Goal: Information Seeking & Learning: Understand process/instructions

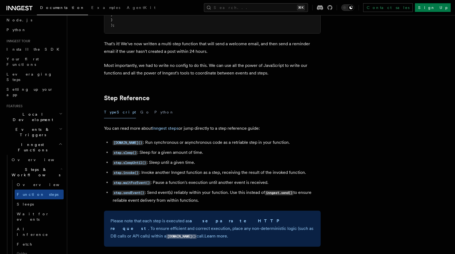
scroll to position [50, 0]
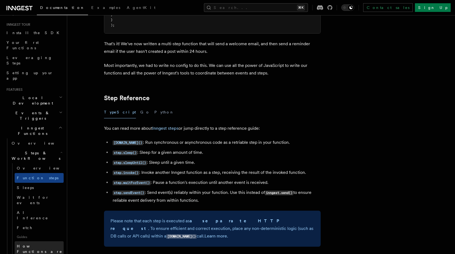
click at [43, 244] on span "How Functions are executed" at bounding box center [40, 251] width 46 height 15
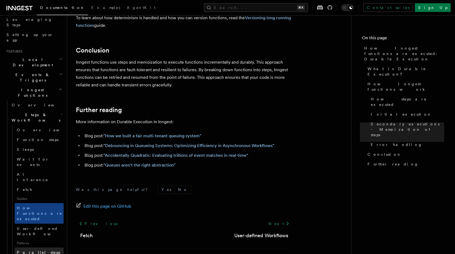
scroll to position [118, 0]
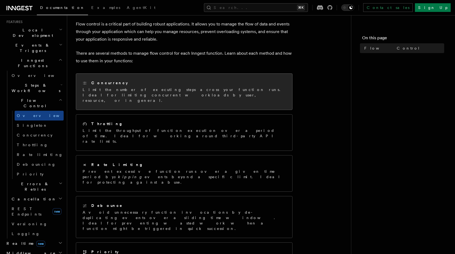
scroll to position [49, 0]
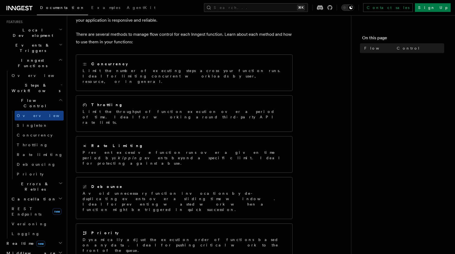
click at [38, 179] on h2 "Errors & Retries" at bounding box center [36, 186] width 54 height 15
click at [40, 194] on link "Overview" at bounding box center [39, 199] width 49 height 10
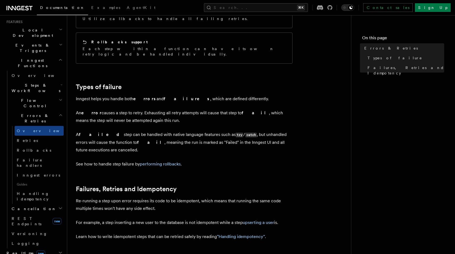
scroll to position [212, 0]
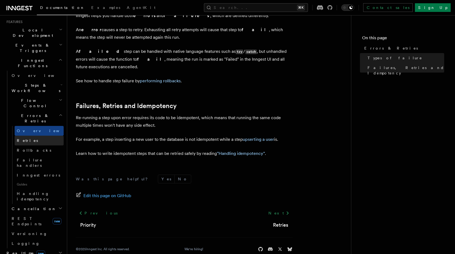
click at [37, 136] on link "Retries" at bounding box center [39, 141] width 49 height 10
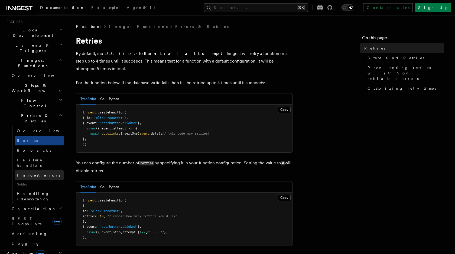
click at [40, 173] on span "Inngest errors" at bounding box center [38, 175] width 43 height 5
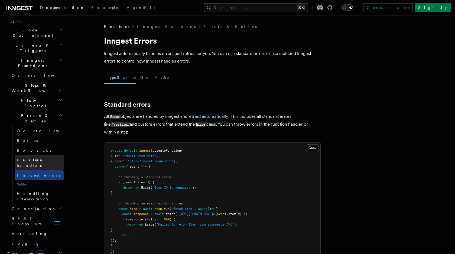
click at [41, 155] on link "Failure handlers" at bounding box center [39, 162] width 49 height 15
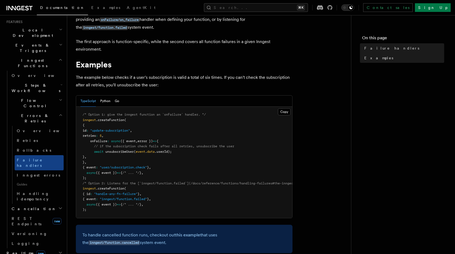
scroll to position [72, 0]
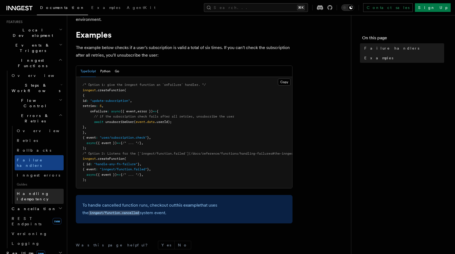
click at [43, 191] on span "Handling idempotency" at bounding box center [40, 196] width 47 height 11
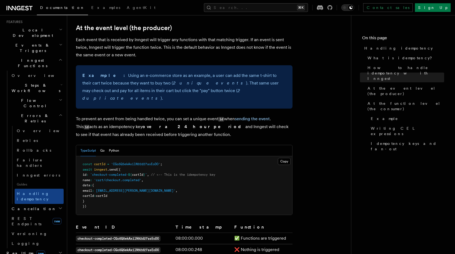
scroll to position [132, 0]
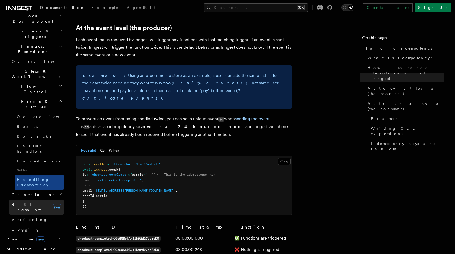
click at [44, 200] on link "REST Endpoints new" at bounding box center [36, 207] width 54 height 15
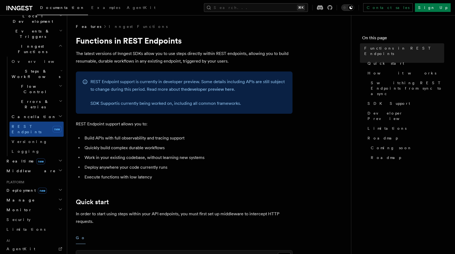
click at [43, 156] on h2 "Realtime new" at bounding box center [33, 161] width 59 height 10
click at [41, 191] on h2 "Middleware" at bounding box center [33, 196] width 59 height 10
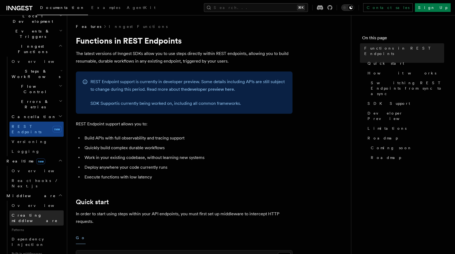
click at [41, 211] on link "Creating middleware" at bounding box center [36, 218] width 54 height 15
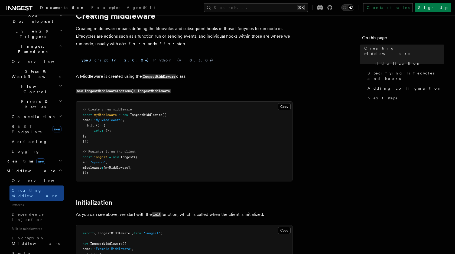
scroll to position [2, 0]
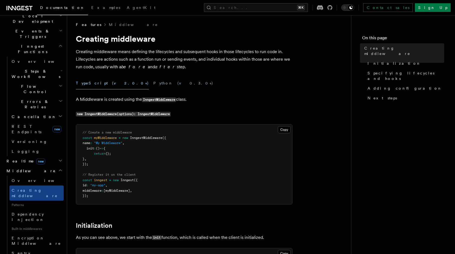
click at [138, 139] on span "InngestMiddleware" at bounding box center [146, 138] width 32 height 4
click at [133, 180] on span "Inngest" at bounding box center [127, 180] width 13 height 4
drag, startPoint x: 133, startPoint y: 180, endPoint x: 136, endPoint y: 180, distance: 3.8
click at [136, 180] on span "const inngest = new Inngest ({" at bounding box center [110, 180] width 55 height 4
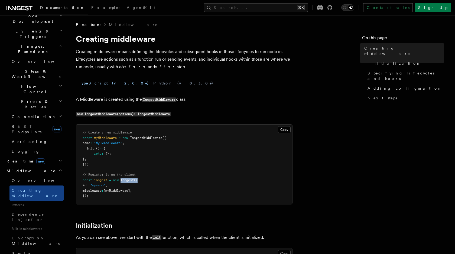
copy span "Inngest ({"
click at [138, 148] on pre "// Create a new middleware const myMiddleware = new InngestMiddleware ({ name :…" at bounding box center [184, 165] width 216 height 80
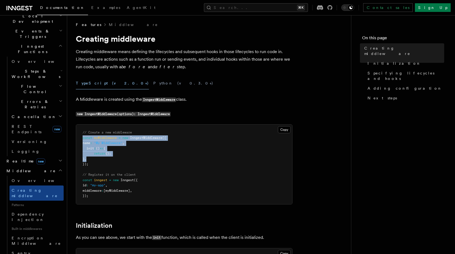
drag, startPoint x: 100, startPoint y: 161, endPoint x: 79, endPoint y: 137, distance: 32.1
click at [79, 137] on pre "// Create a new middleware const myMiddleware = new InngestMiddleware ({ name :…" at bounding box center [184, 165] width 216 height 80
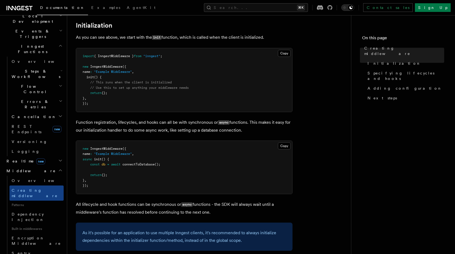
scroll to position [214, 0]
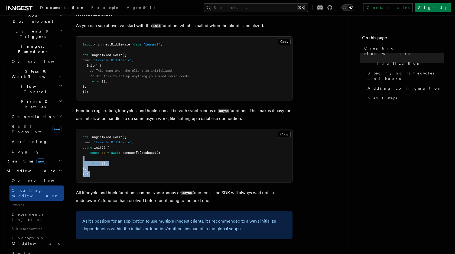
drag, startPoint x: 97, startPoint y: 183, endPoint x: 92, endPoint y: 149, distance: 34.2
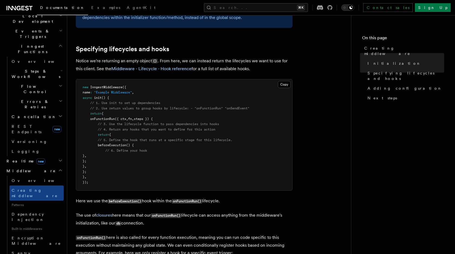
scroll to position [428, 0]
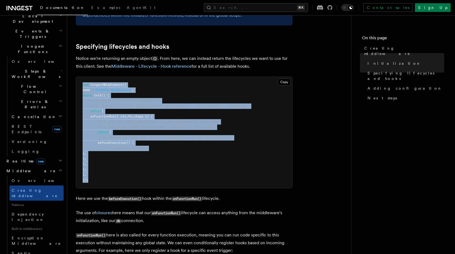
drag, startPoint x: 92, startPoint y: 185, endPoint x: 83, endPoint y: 84, distance: 101.5
click at [83, 84] on pre "new InngestMiddleware ({ name : "Example Middleware" , async init () { // 1. Us…" at bounding box center [184, 132] width 216 height 111
copy code "new InngestMiddleware ({ name : "Example Middleware" , async init () { // 1. Us…"
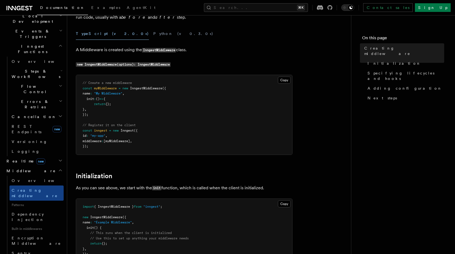
scroll to position [46, 0]
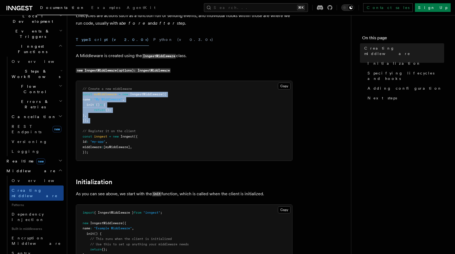
drag, startPoint x: 95, startPoint y: 128, endPoint x: 79, endPoint y: 94, distance: 36.9
click at [79, 94] on pre "// Create a new middleware const myMiddleware = new InngestMiddleware ({ name :…" at bounding box center [184, 121] width 216 height 80
copy code "const myMiddleware = new InngestMiddleware ({ name : "My Middleware" , init : (…"
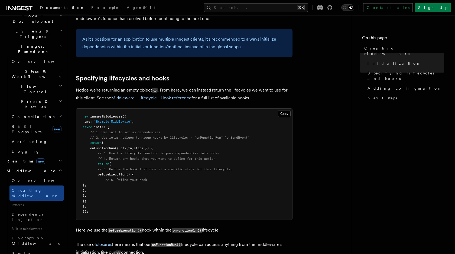
scroll to position [443, 0]
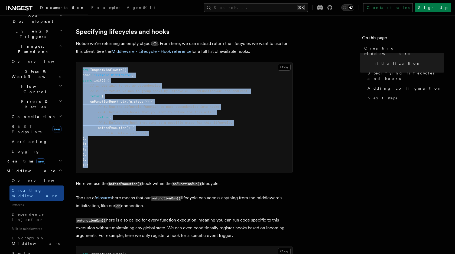
drag, startPoint x: 83, startPoint y: 68, endPoint x: 93, endPoint y: 167, distance: 98.8
click at [93, 167] on pre "new InngestMiddleware ({ name : "Example Middleware" , async init () { // 1. Us…" at bounding box center [184, 117] width 216 height 111
copy code "new InngestMiddleware ({ name : "Example Middleware" , async init () { // 1. Us…"
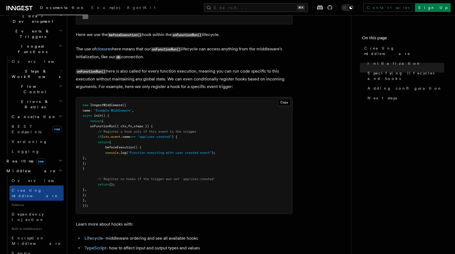
scroll to position [630, 0]
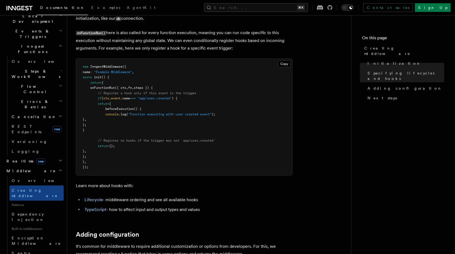
drag, startPoint x: 115, startPoint y: 132, endPoint x: 103, endPoint y: 114, distance: 22.4
click at [103, 114] on pre "new InngestMiddleware ({ name : "Example Middleware" , async init () { return {…" at bounding box center [184, 117] width 216 height 117
click at [103, 114] on span at bounding box center [94, 114] width 23 height 4
drag, startPoint x: 98, startPoint y: 105, endPoint x: 114, endPoint y: 124, distance: 24.5
click at [114, 124] on pre "new InngestMiddleware ({ name : "Example Middleware" , async init () { return {…" at bounding box center [184, 117] width 216 height 117
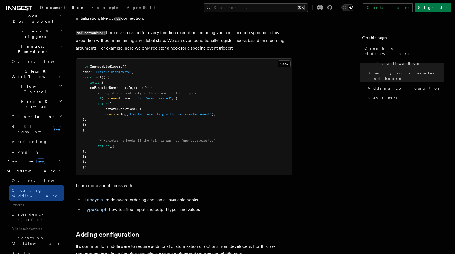
copy code "return { beforeExecution () { console .log ( "Function executing with user crea…"
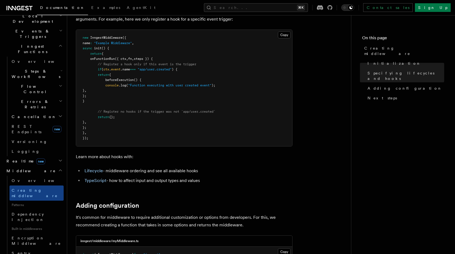
scroll to position [591, 0]
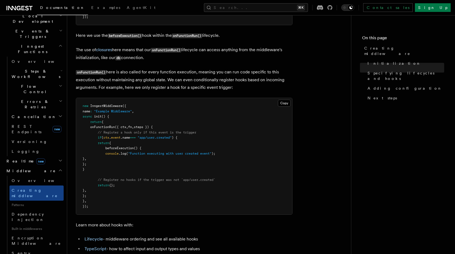
click at [167, 125] on pre "new InngestMiddleware ({ name : "Example Middleware" , async init () { return {…" at bounding box center [184, 156] width 216 height 117
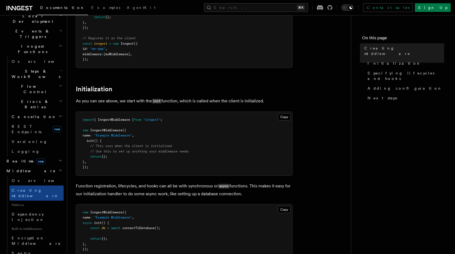
scroll to position [55, 0]
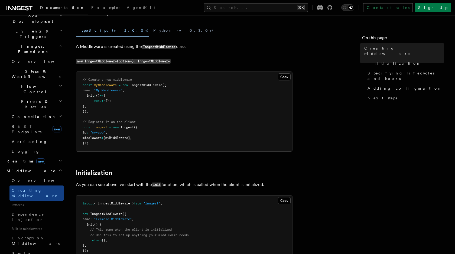
click at [102, 138] on span "middleware" at bounding box center [92, 138] width 19 height 4
copy code "middleware : [myMiddleware] ,"
